Goal: Task Accomplishment & Management: Complete application form

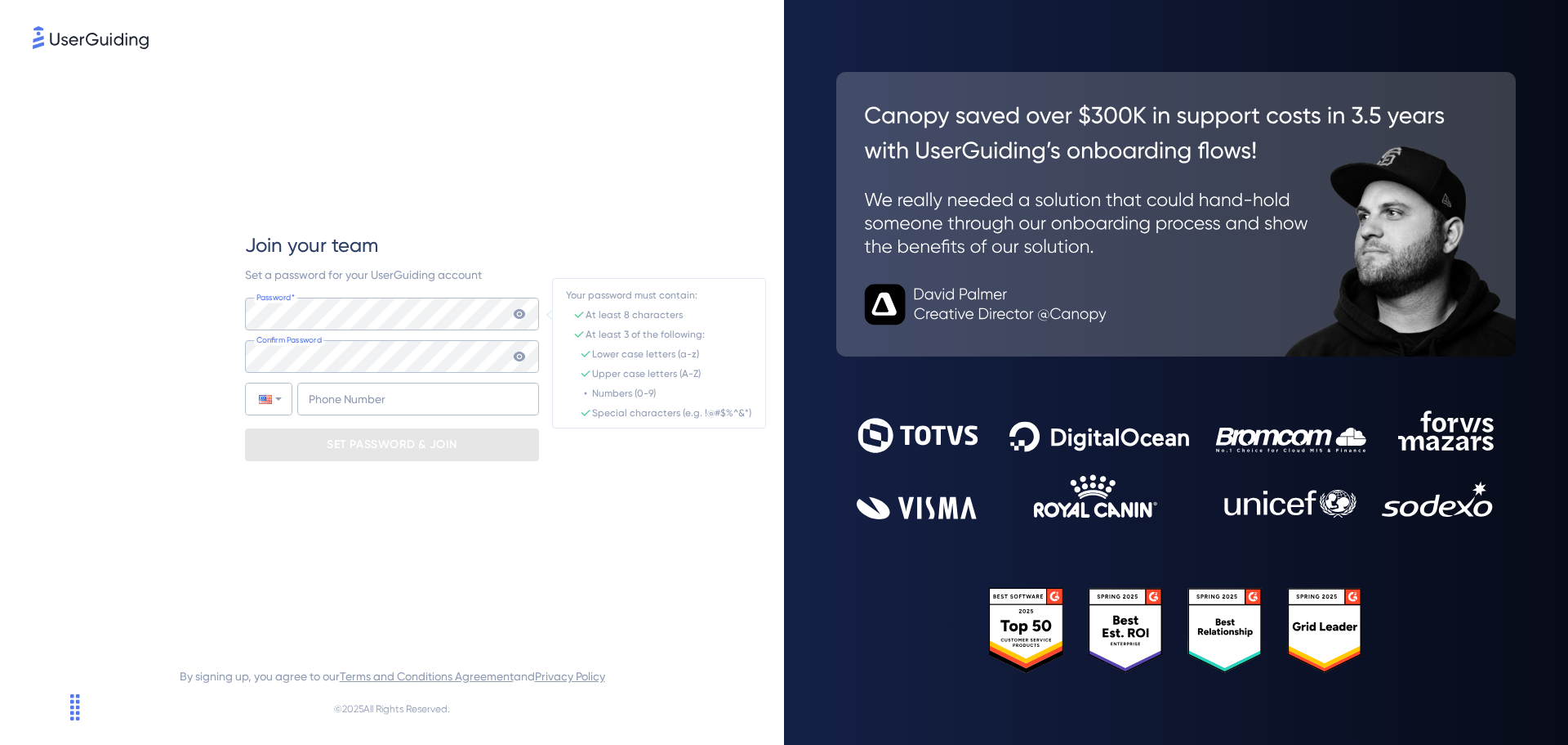
click at [519, 311] on icon at bounding box center [519, 313] width 13 height 13
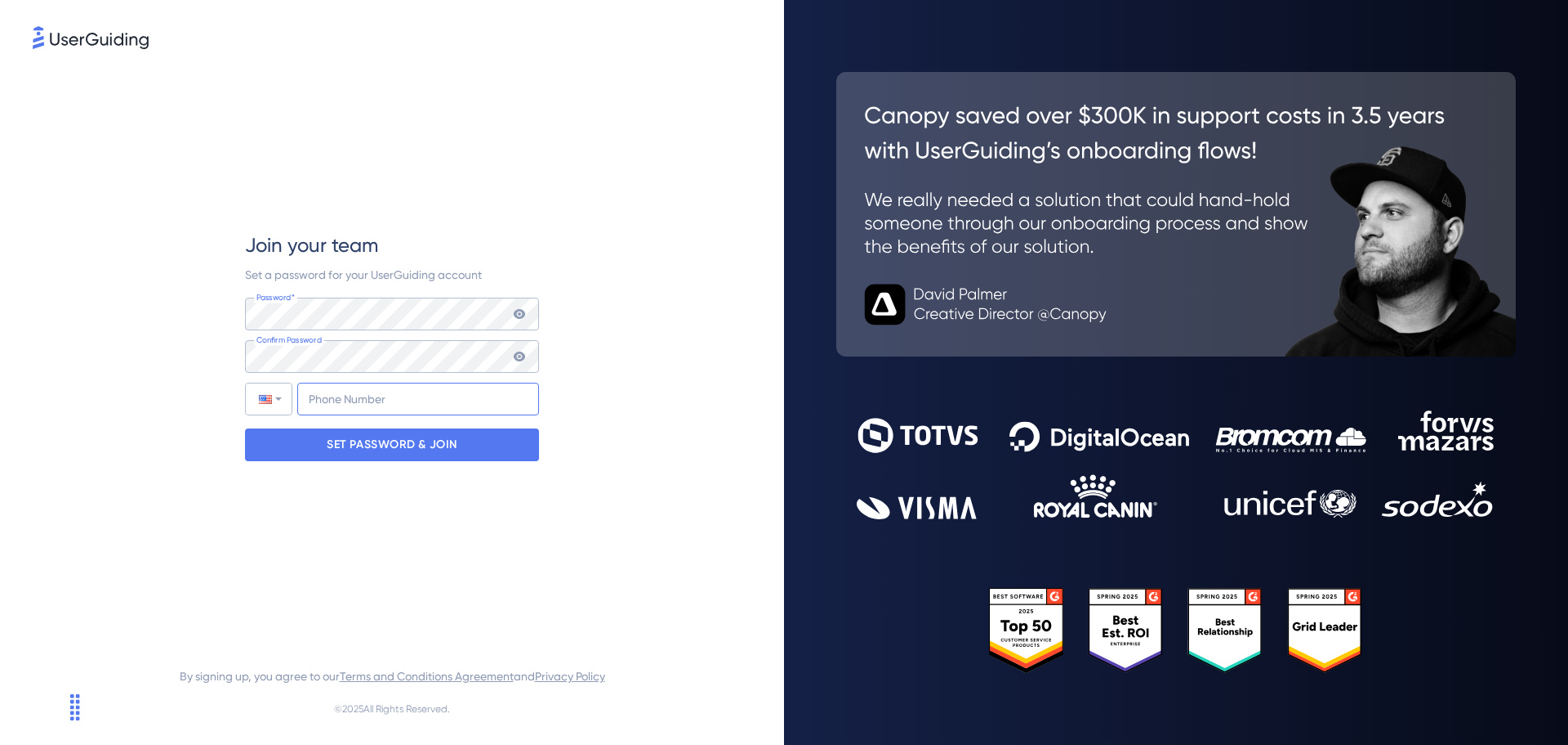
click at [353, 396] on input "+1" at bounding box center [419, 399] width 242 height 33
type input "[PHONE_NUMBER]"
click at [525, 356] on icon at bounding box center [519, 357] width 11 height 10
click at [516, 313] on icon at bounding box center [519, 314] width 11 height 10
click at [402, 449] on p "SET PASSWORD & JOIN" at bounding box center [392, 445] width 131 height 26
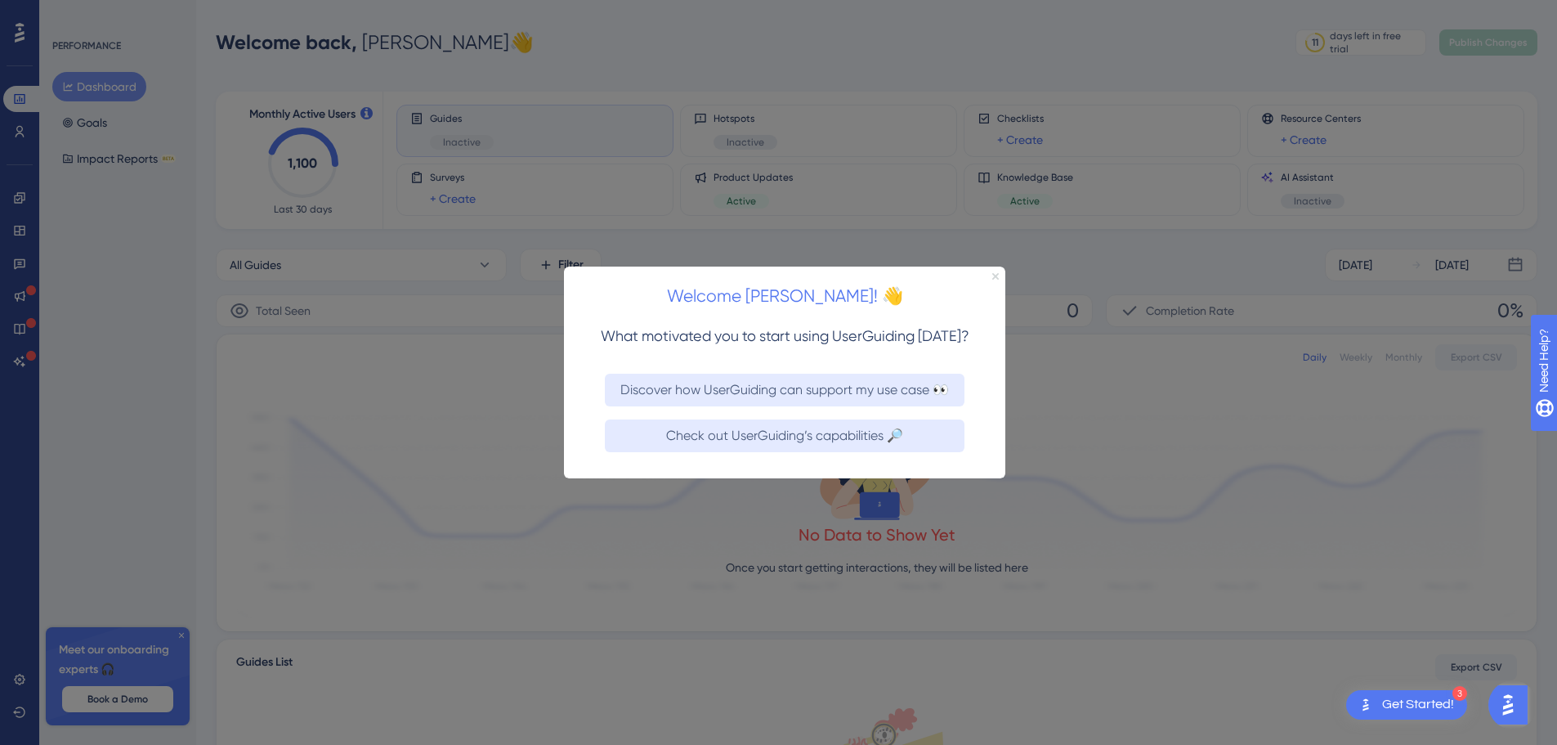
click at [997, 275] on icon "Close Preview" at bounding box center [995, 275] width 7 height 7
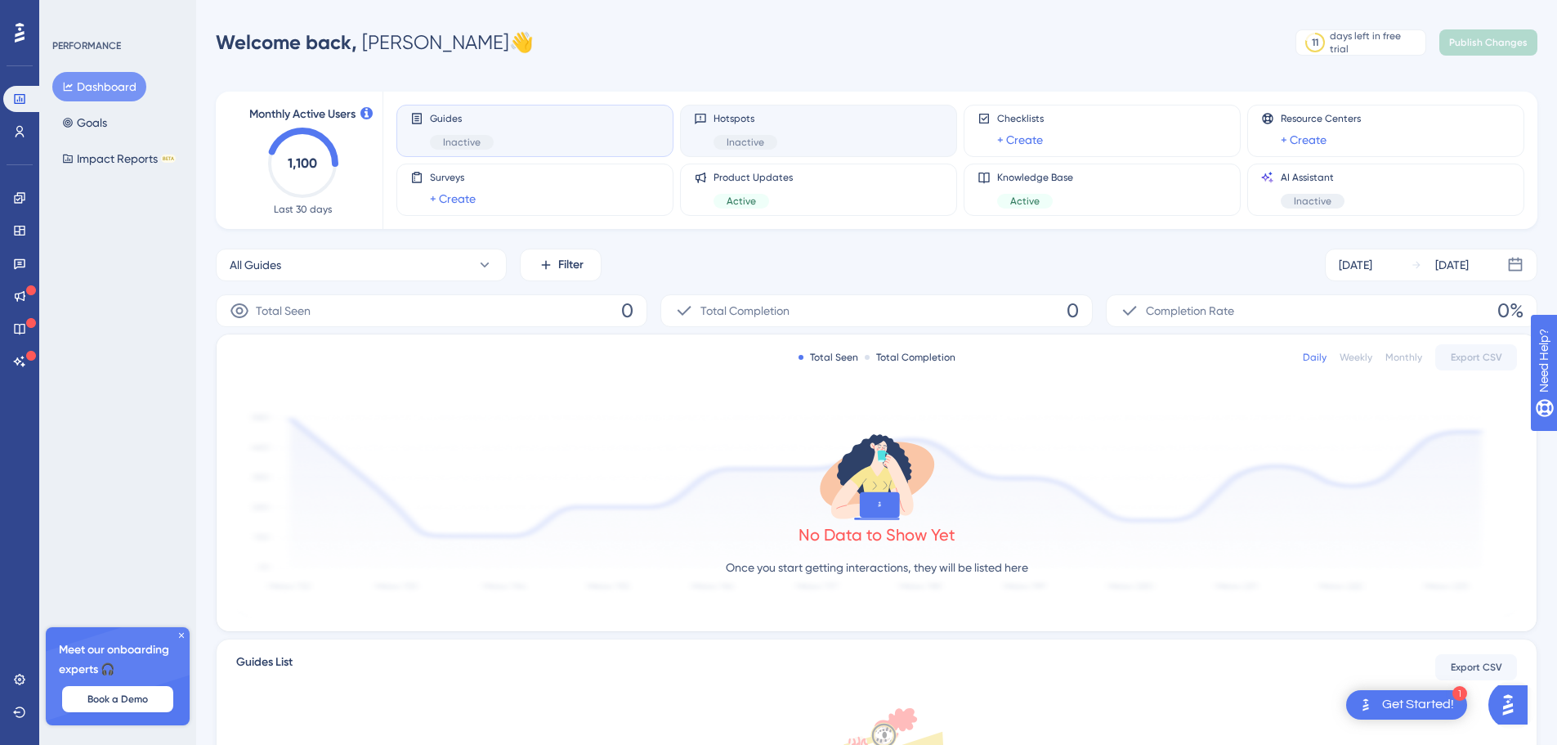
click at [809, 134] on div "Hotspots Inactive" at bounding box center [818, 131] width 249 height 38
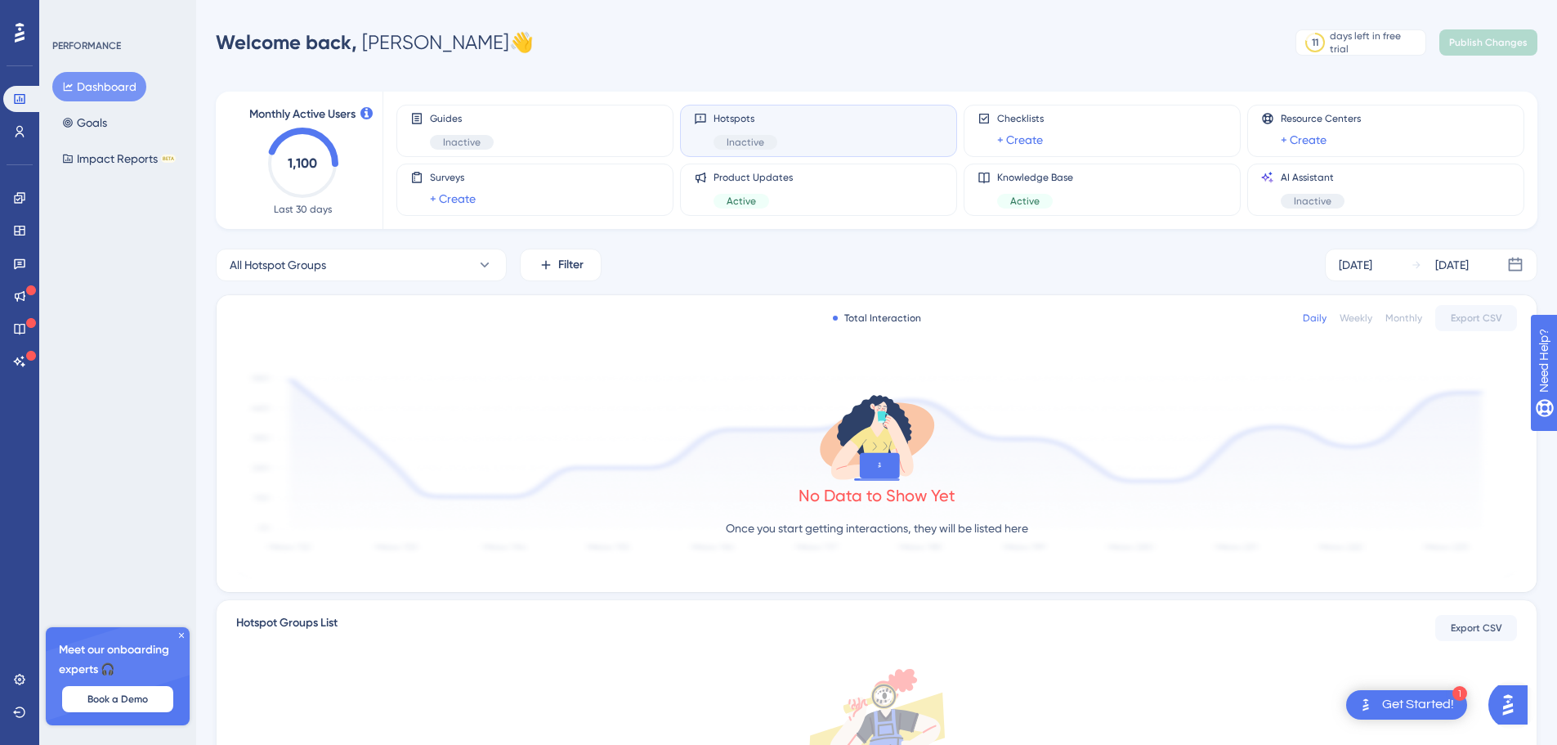
click at [741, 147] on span "Inactive" at bounding box center [746, 142] width 38 height 13
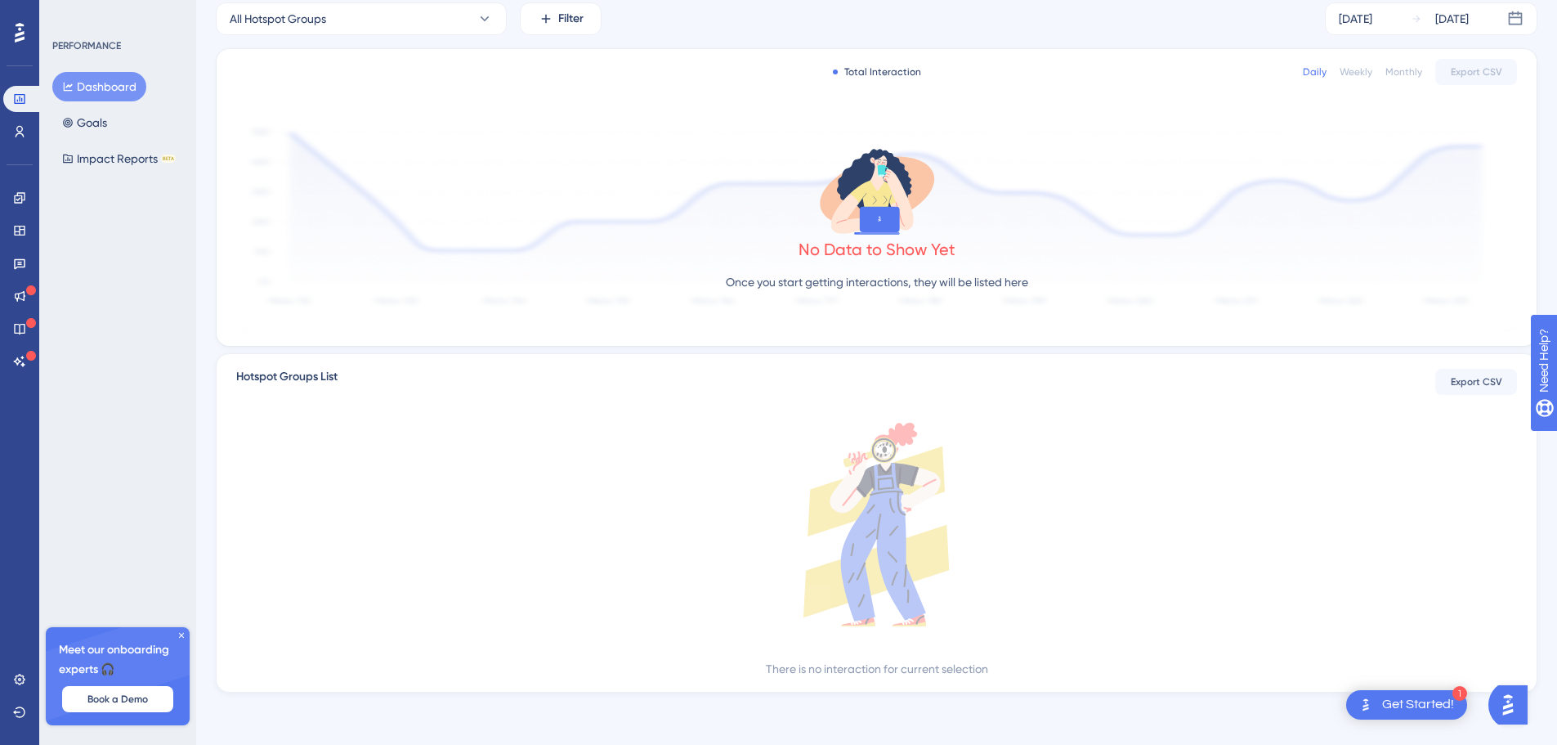
click at [1393, 706] on div "Get Started!" at bounding box center [1418, 705] width 72 height 18
